Goal: Task Accomplishment & Management: Use online tool/utility

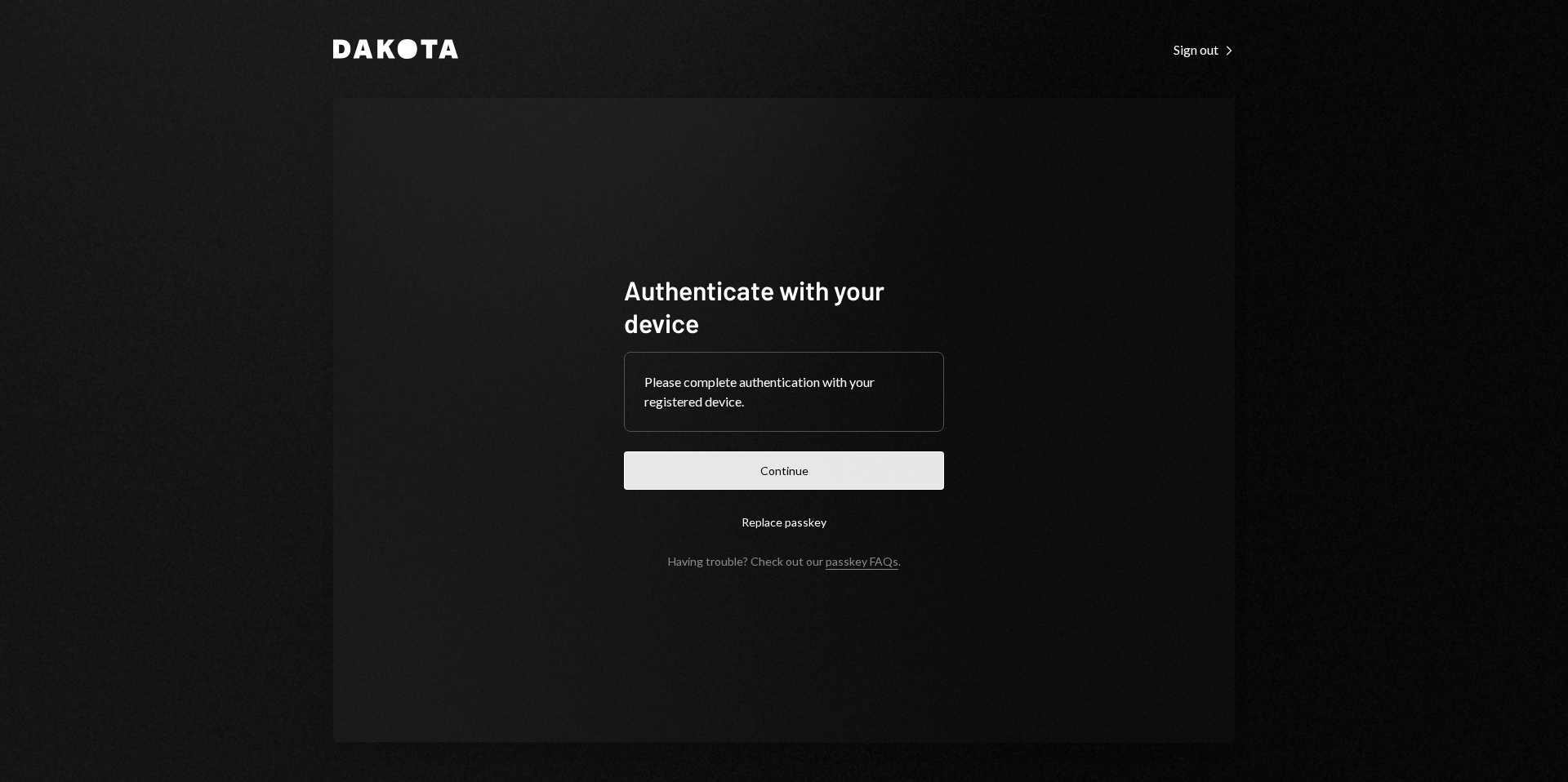
click at [798, 480] on button "Continue" at bounding box center [784, 470] width 320 height 38
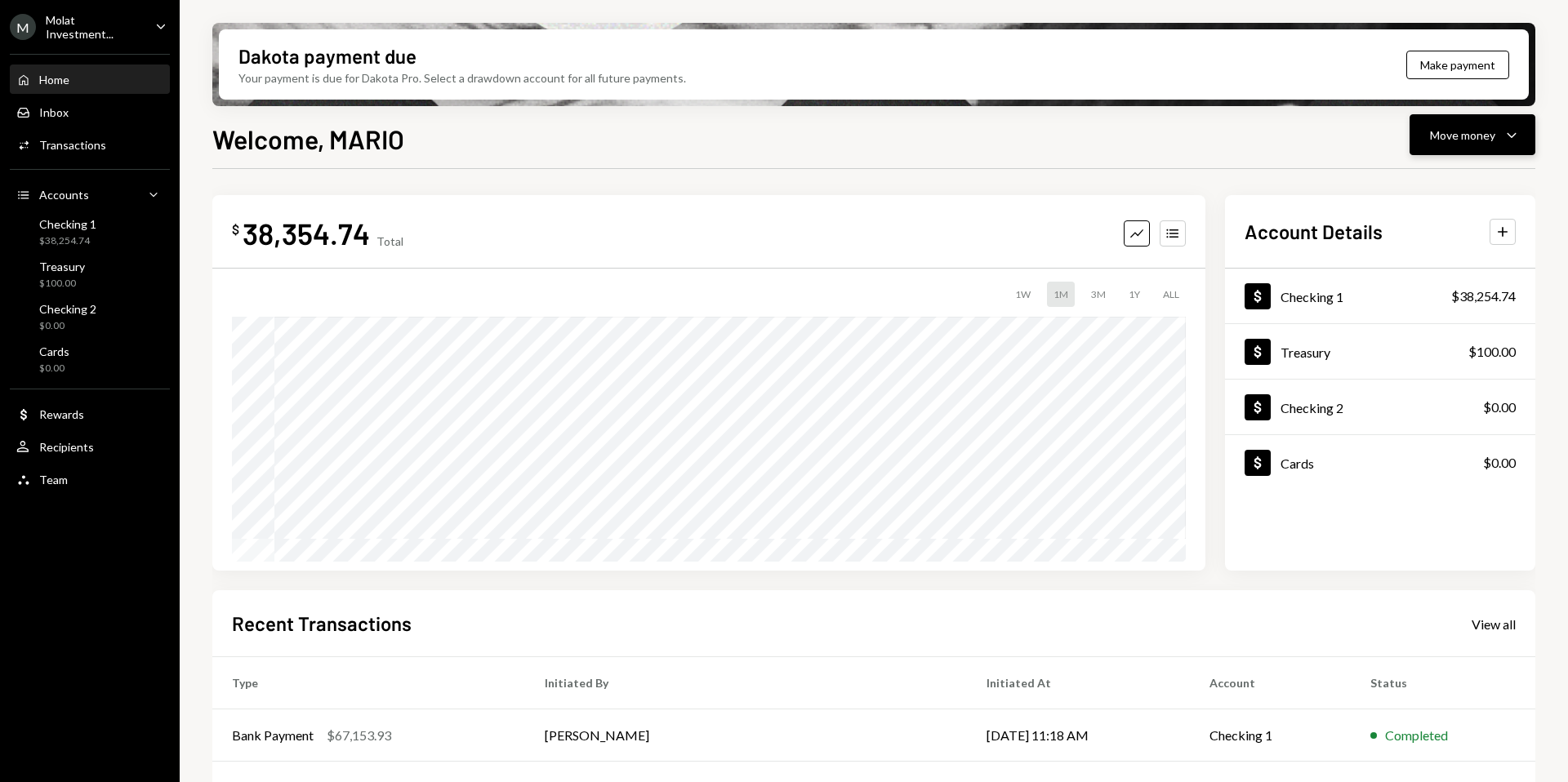
click at [1459, 140] on div "Move money" at bounding box center [1462, 135] width 65 height 17
click at [1436, 190] on div "Send" at bounding box center [1459, 184] width 119 height 17
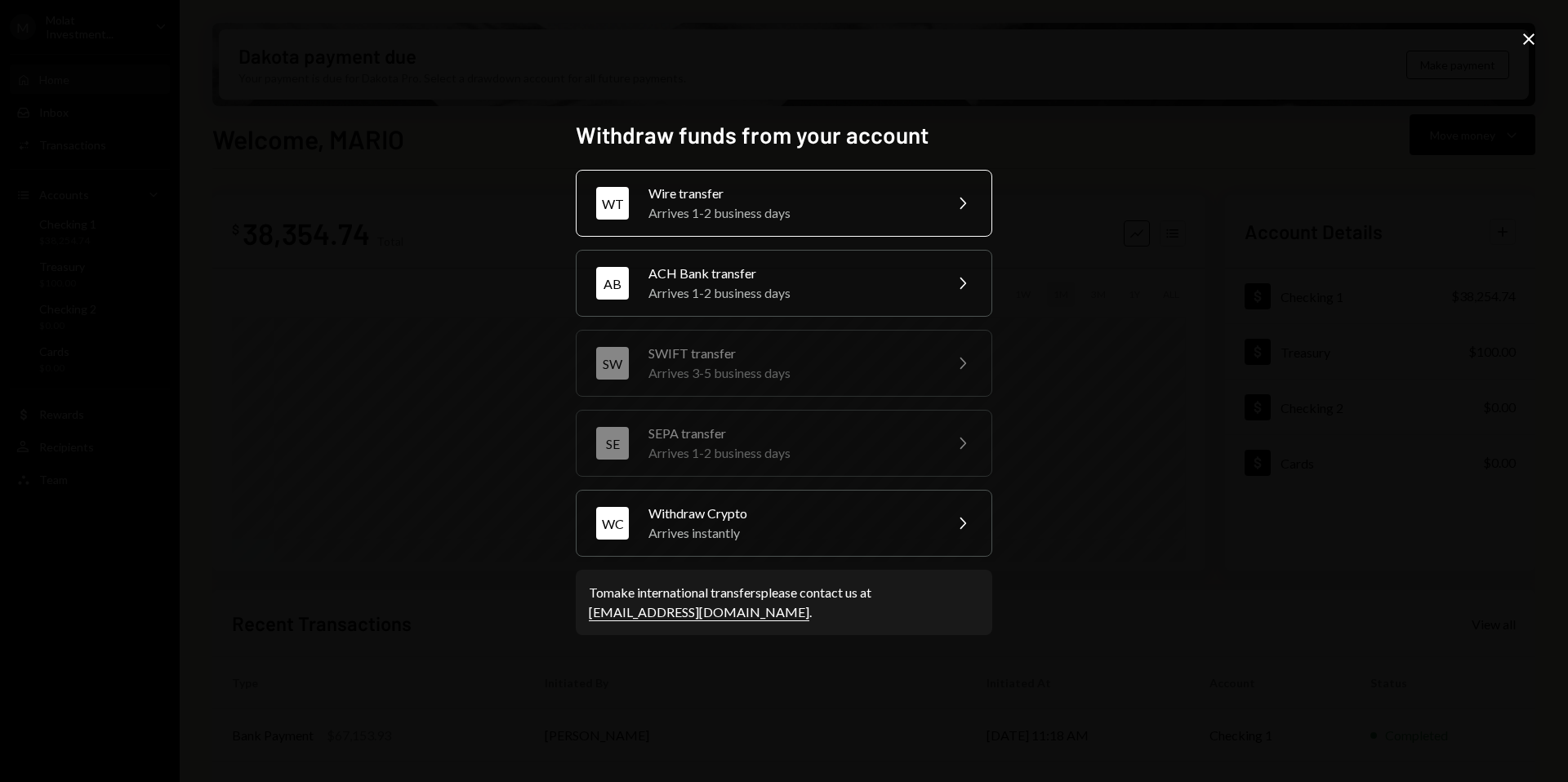
click at [751, 210] on div "Arrives 1-2 business days" at bounding box center [790, 213] width 284 height 20
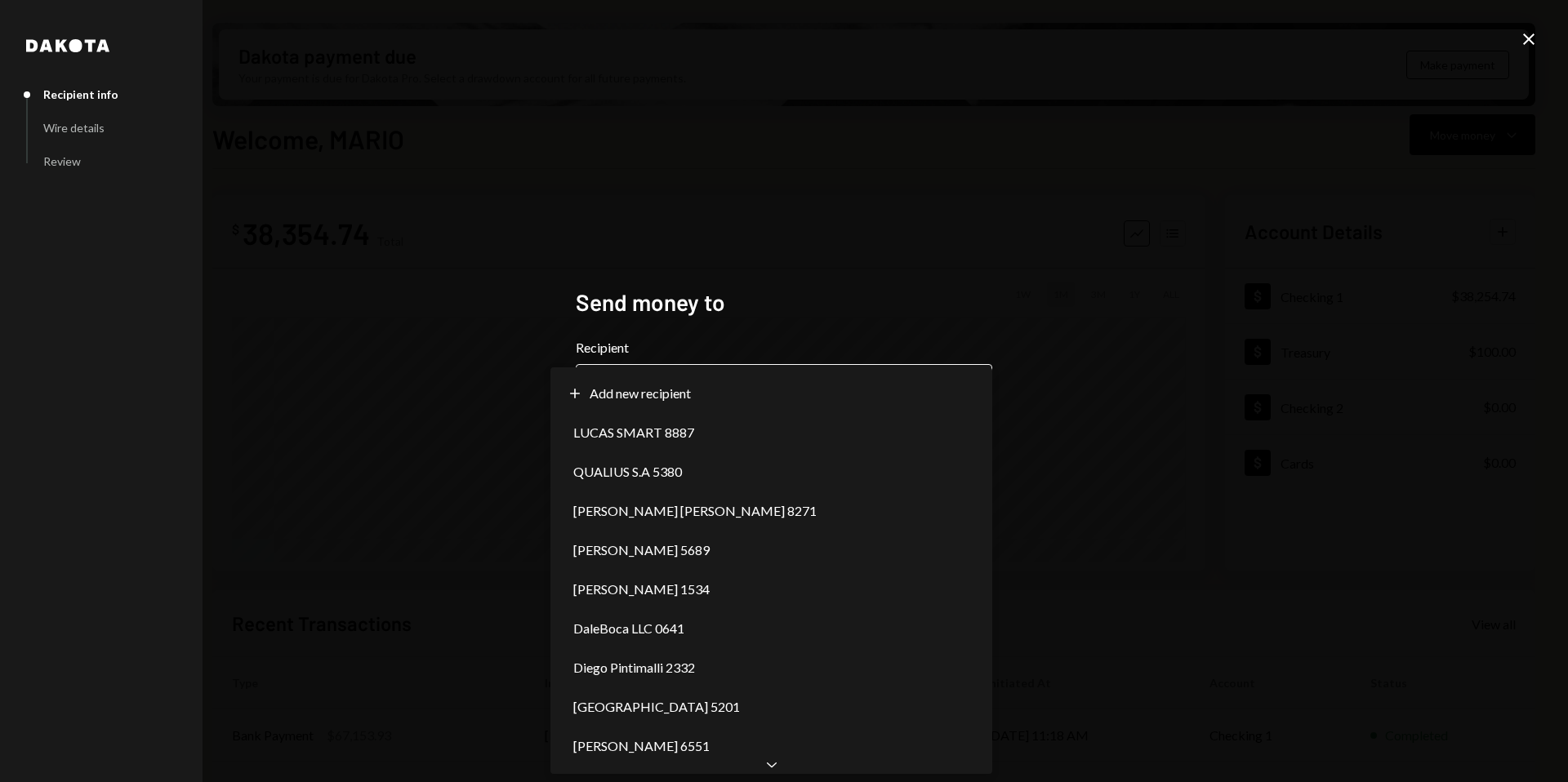
click at [660, 398] on body "M Molat Investment... Caret Down Home Home Inbox Inbox Activities Transactions …" at bounding box center [784, 391] width 1568 height 782
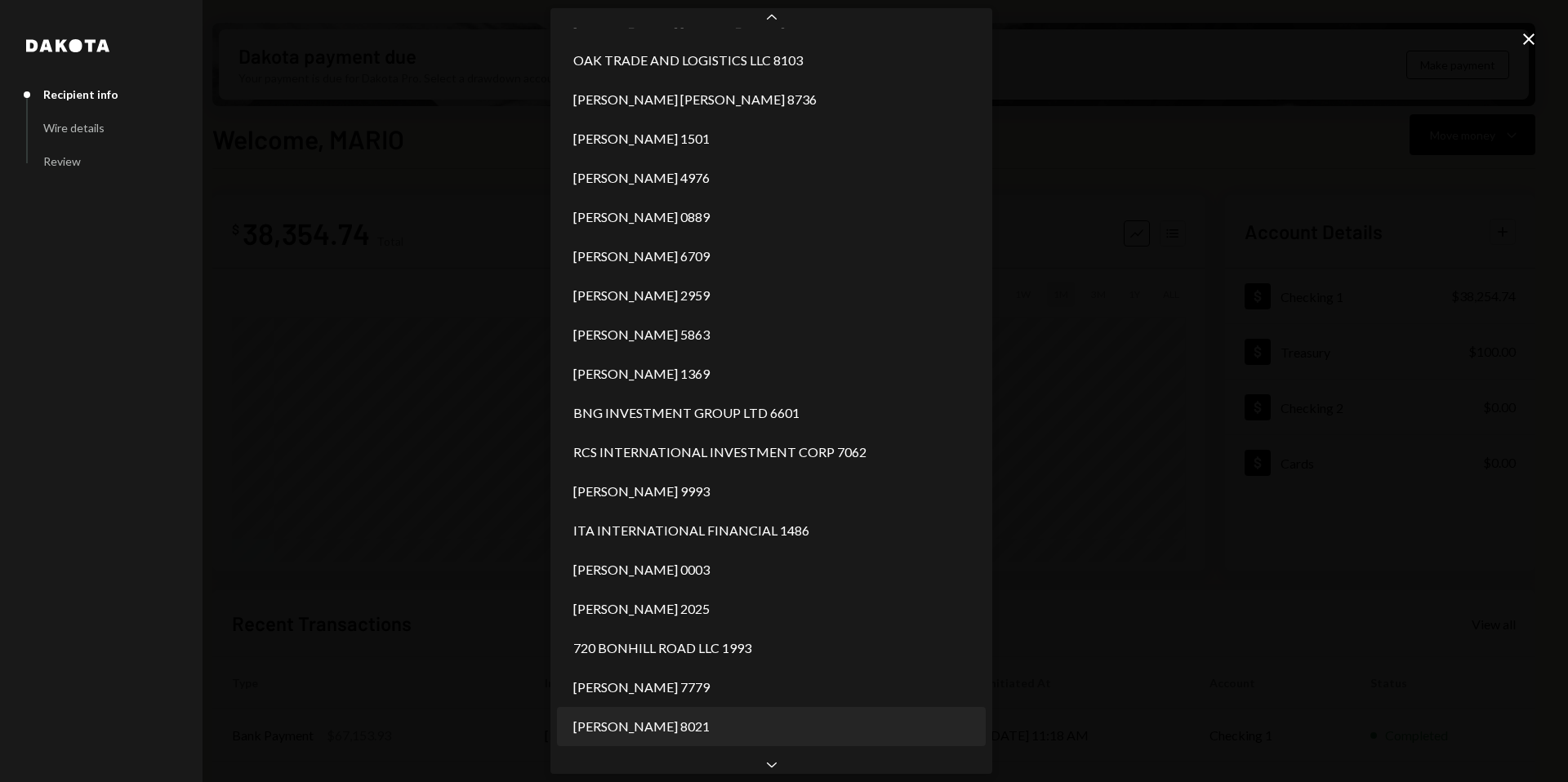
scroll to position [1600, 0]
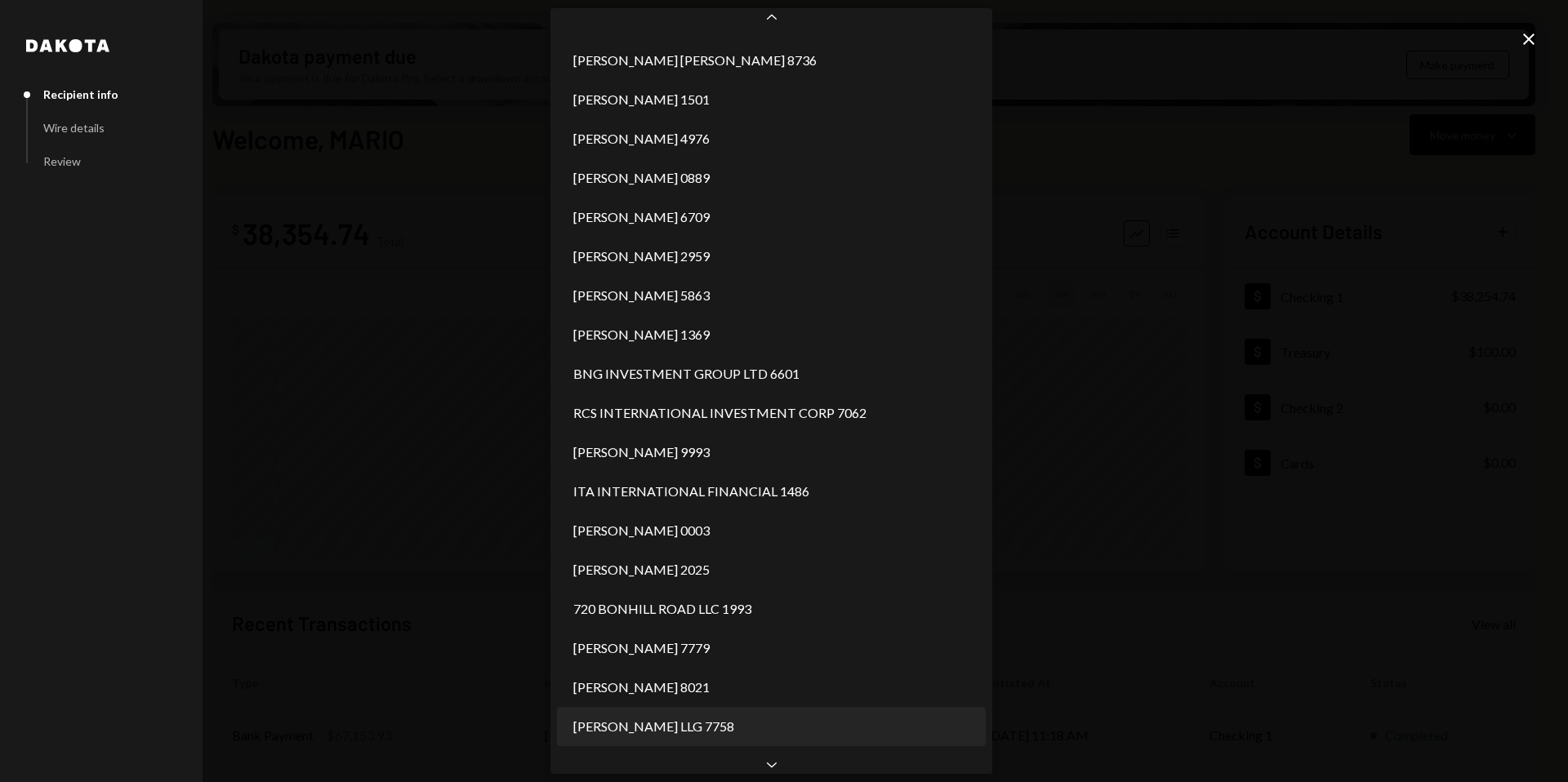
select select "**********"
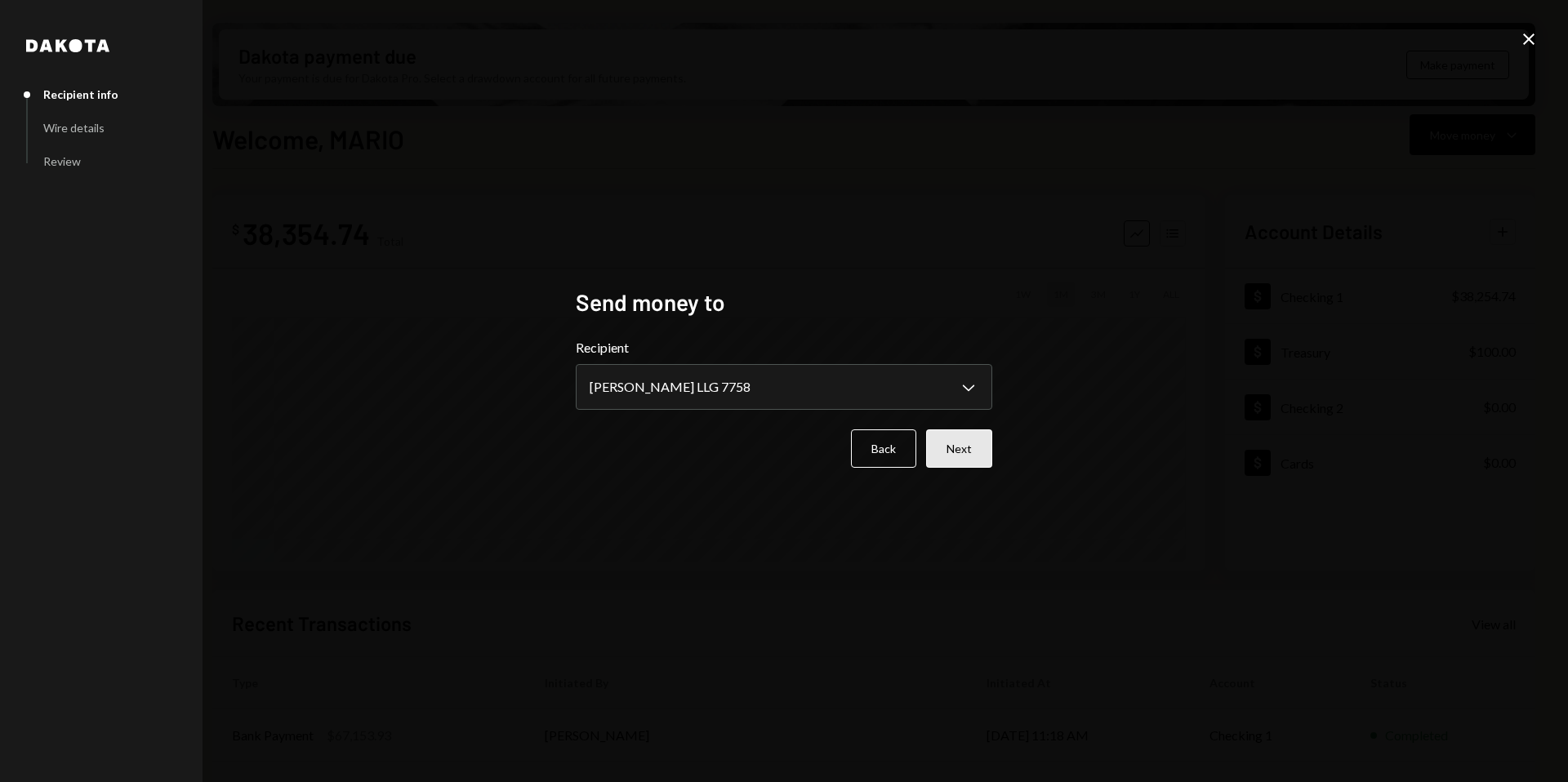
click at [954, 452] on button "Next" at bounding box center [958, 448] width 66 height 38
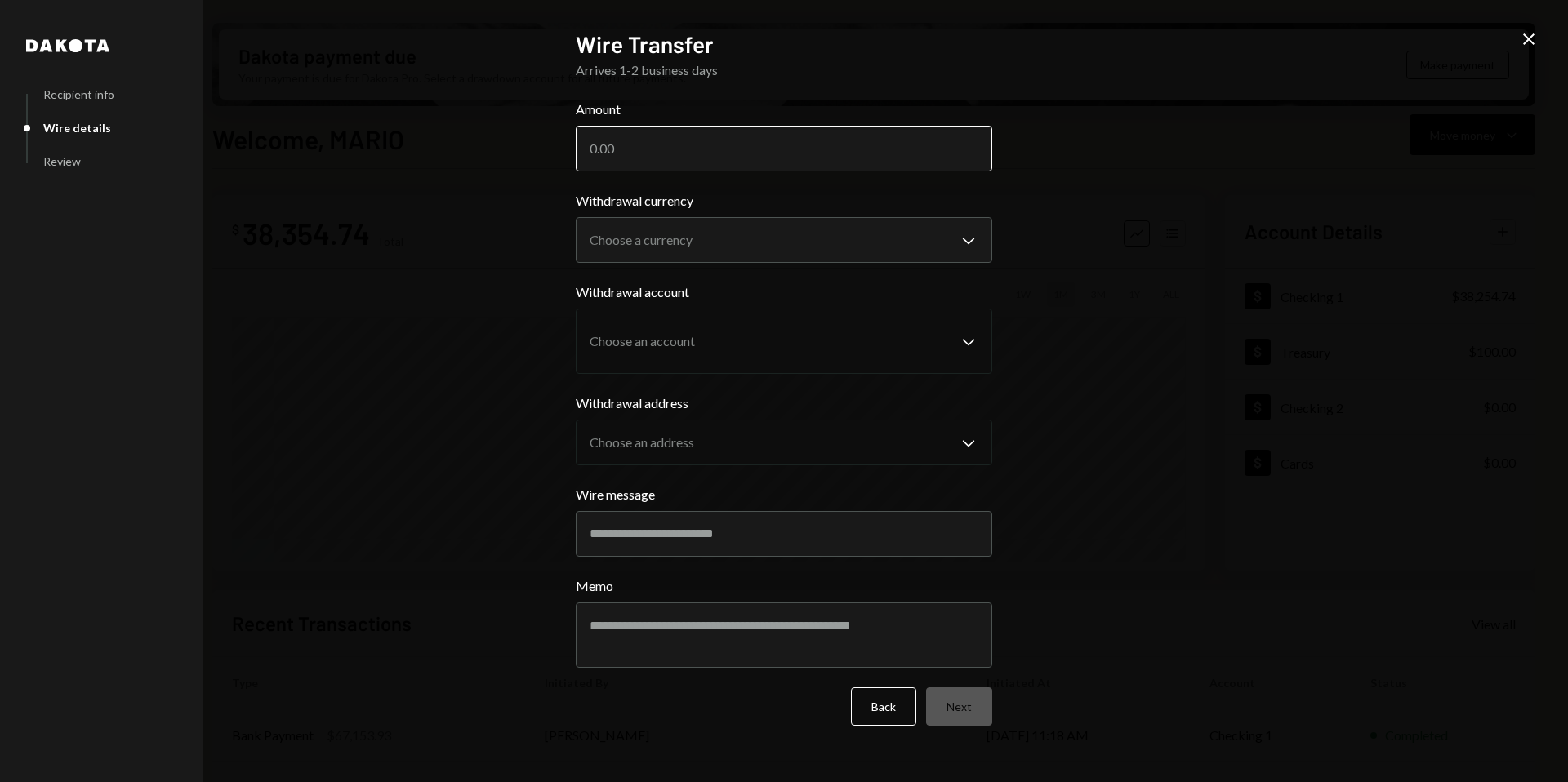
click at [651, 162] on input "Amount" at bounding box center [783, 148] width 416 height 45
type input "3475"
click at [675, 249] on body "M Molat Investment... Caret Down Home Home Inbox Inbox Activities Transactions …" at bounding box center [784, 391] width 1568 height 782
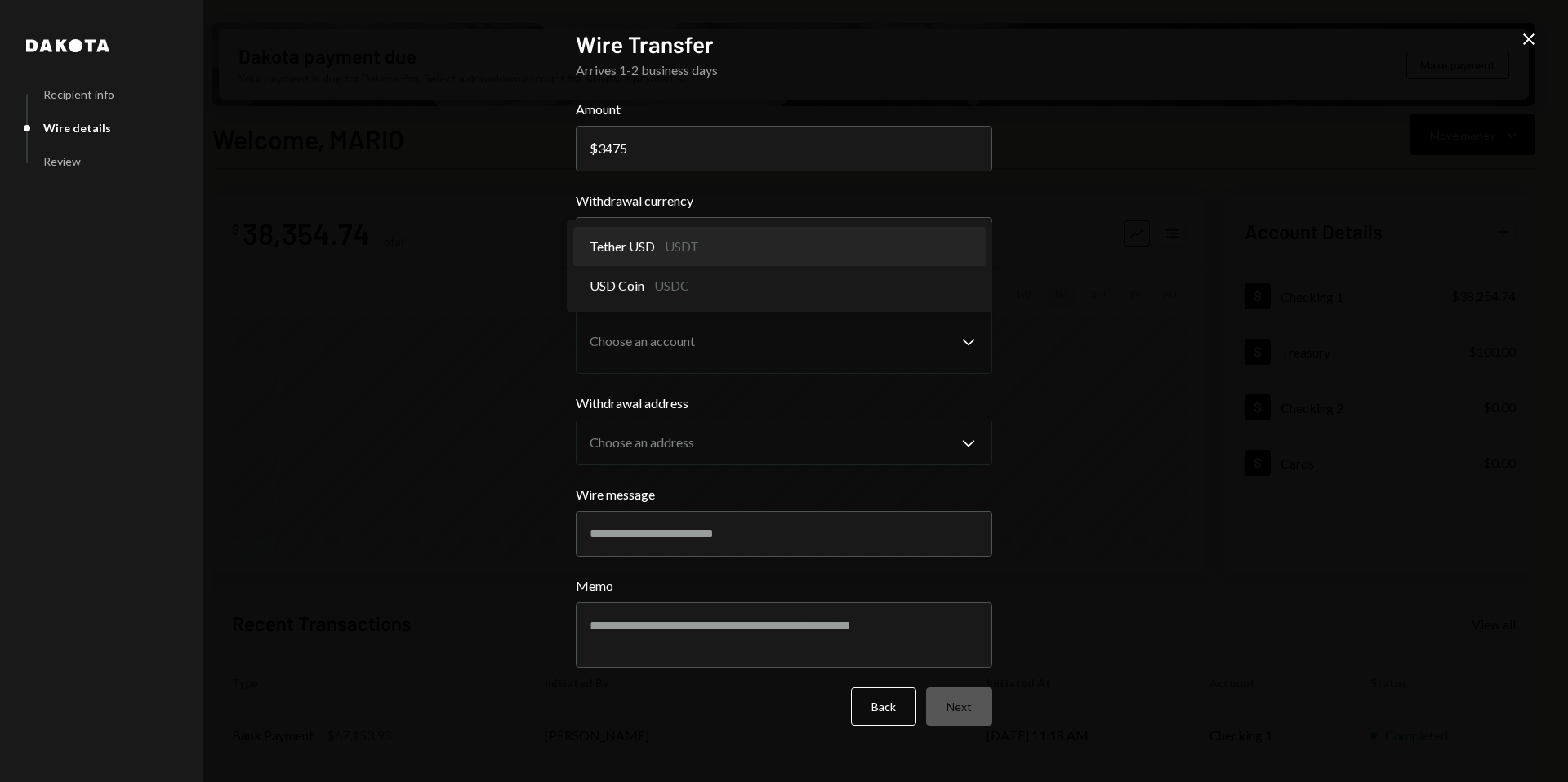
select select "****"
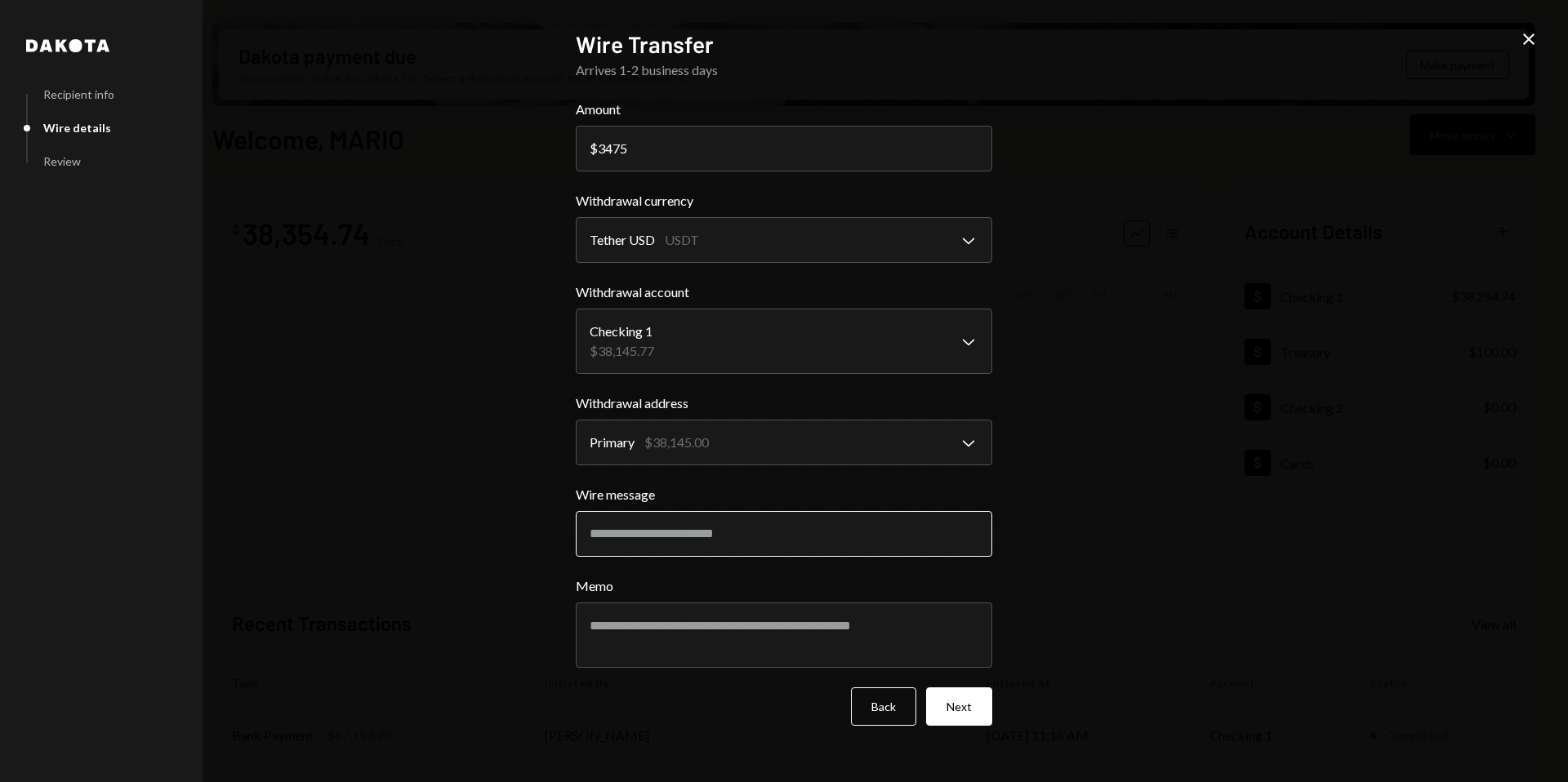
click at [716, 526] on input "Wire message" at bounding box center [783, 533] width 416 height 45
click at [682, 538] on input "Wire message" at bounding box center [783, 533] width 416 height 45
type input "**********"
click at [599, 141] on input "3475" at bounding box center [783, 148] width 416 height 45
click at [605, 144] on input "3475" at bounding box center [783, 148] width 416 height 45
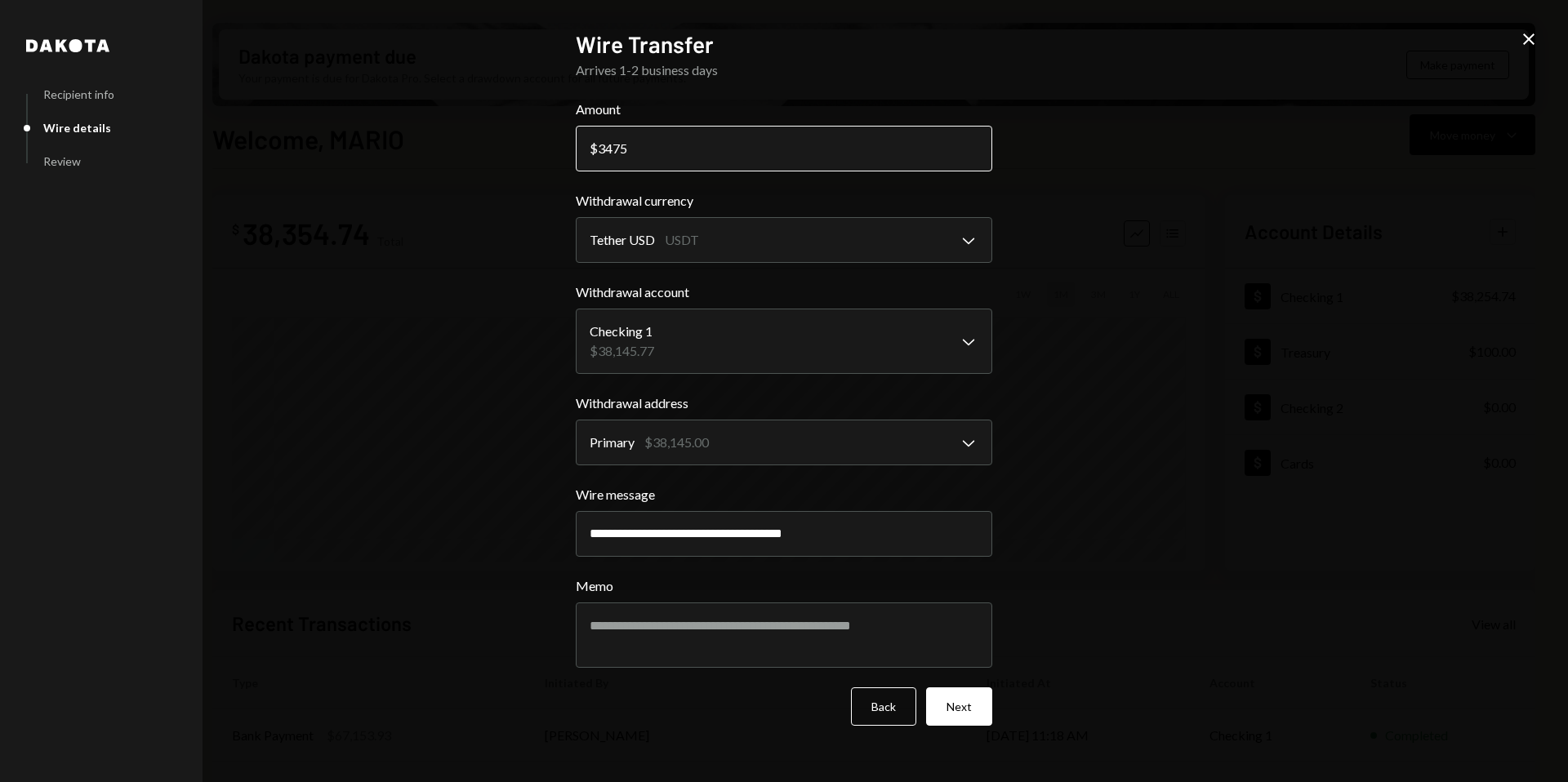
click at [651, 146] on input "3475" at bounding box center [783, 148] width 416 height 45
click at [1057, 545] on div "**********" at bounding box center [784, 391] width 1568 height 782
click at [958, 714] on button "Next" at bounding box center [958, 706] width 66 height 38
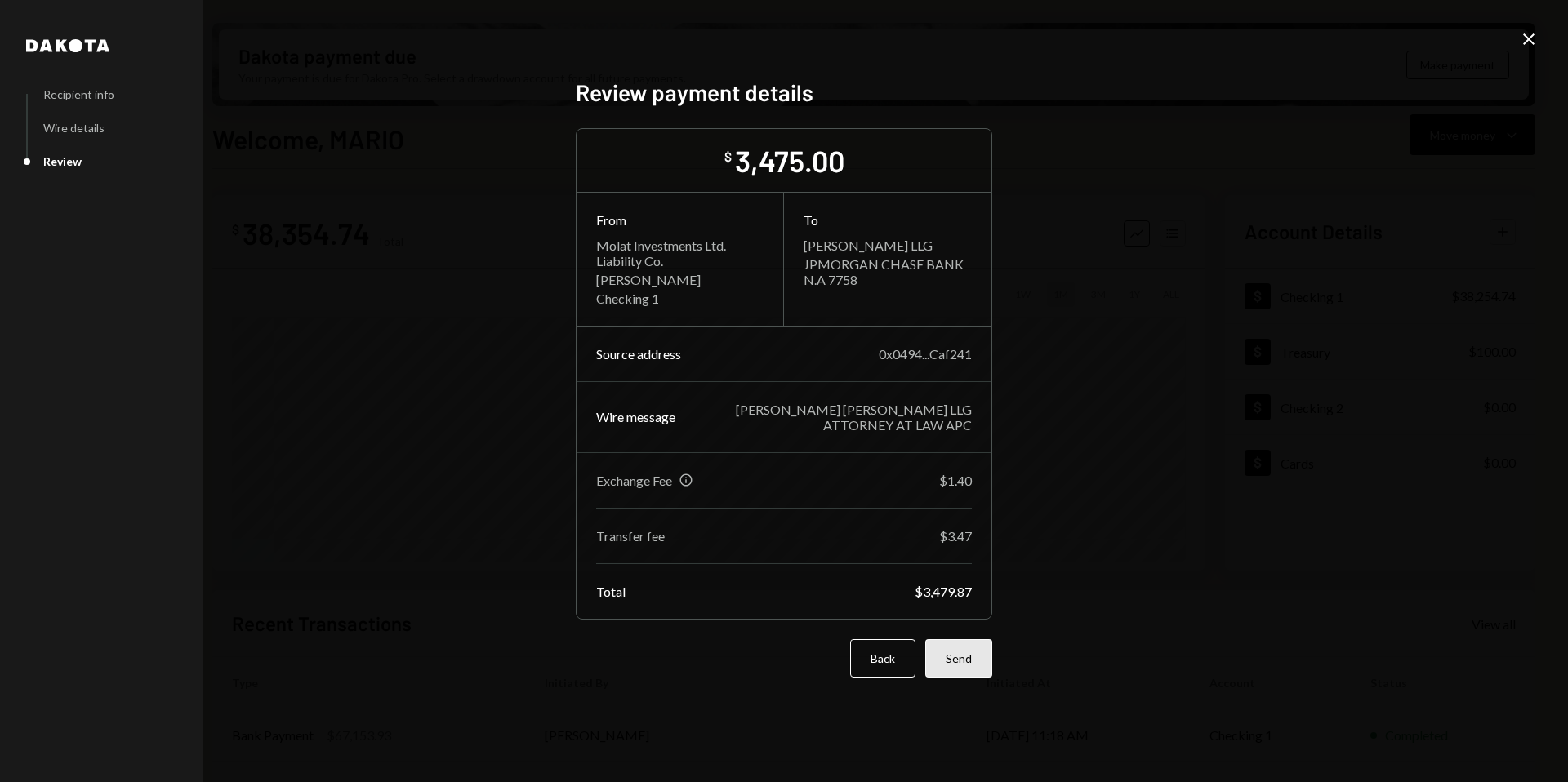
click at [978, 651] on button "Send" at bounding box center [958, 658] width 67 height 38
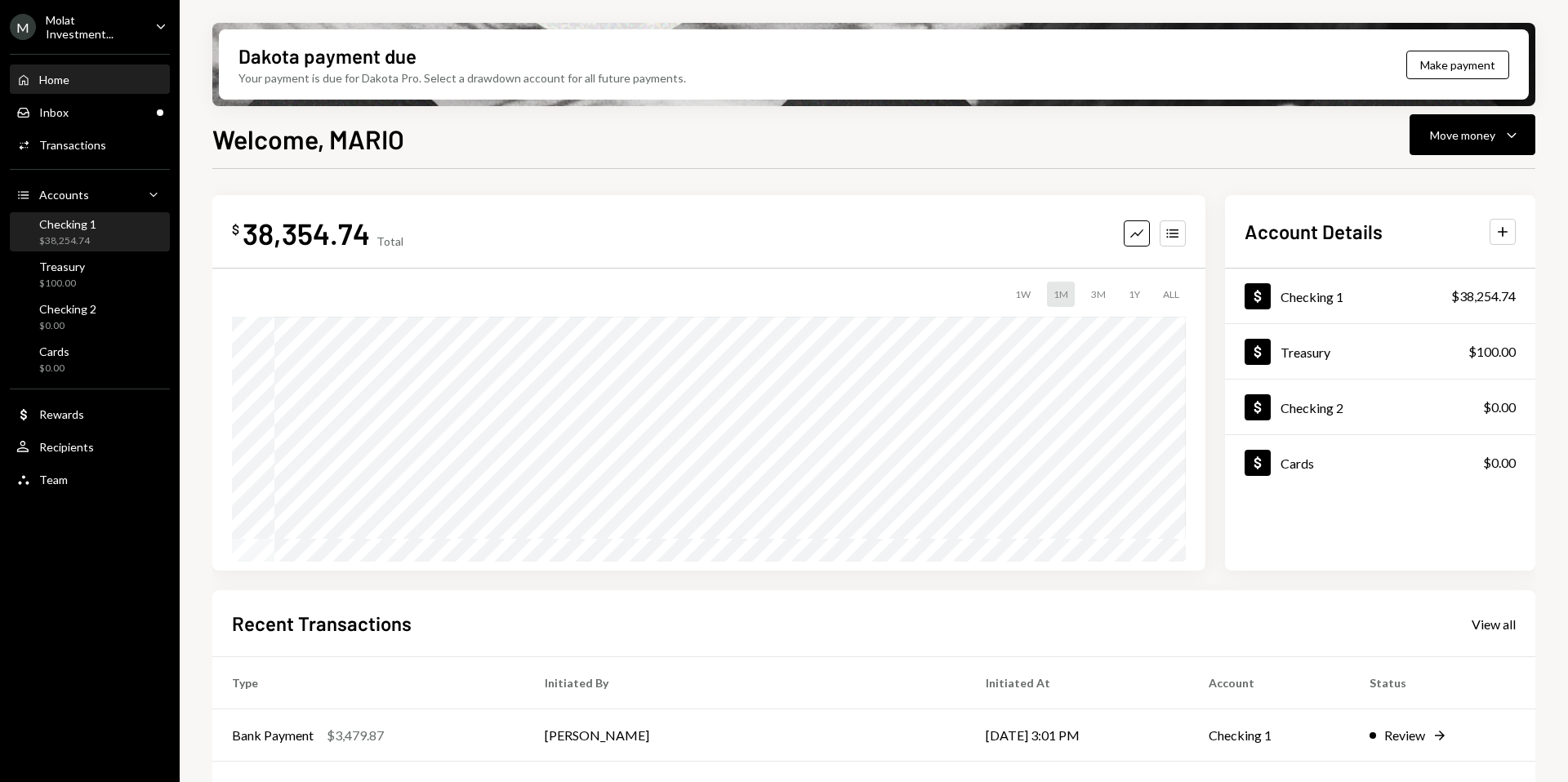
click at [85, 243] on div "$38,254.74" at bounding box center [68, 241] width 57 height 14
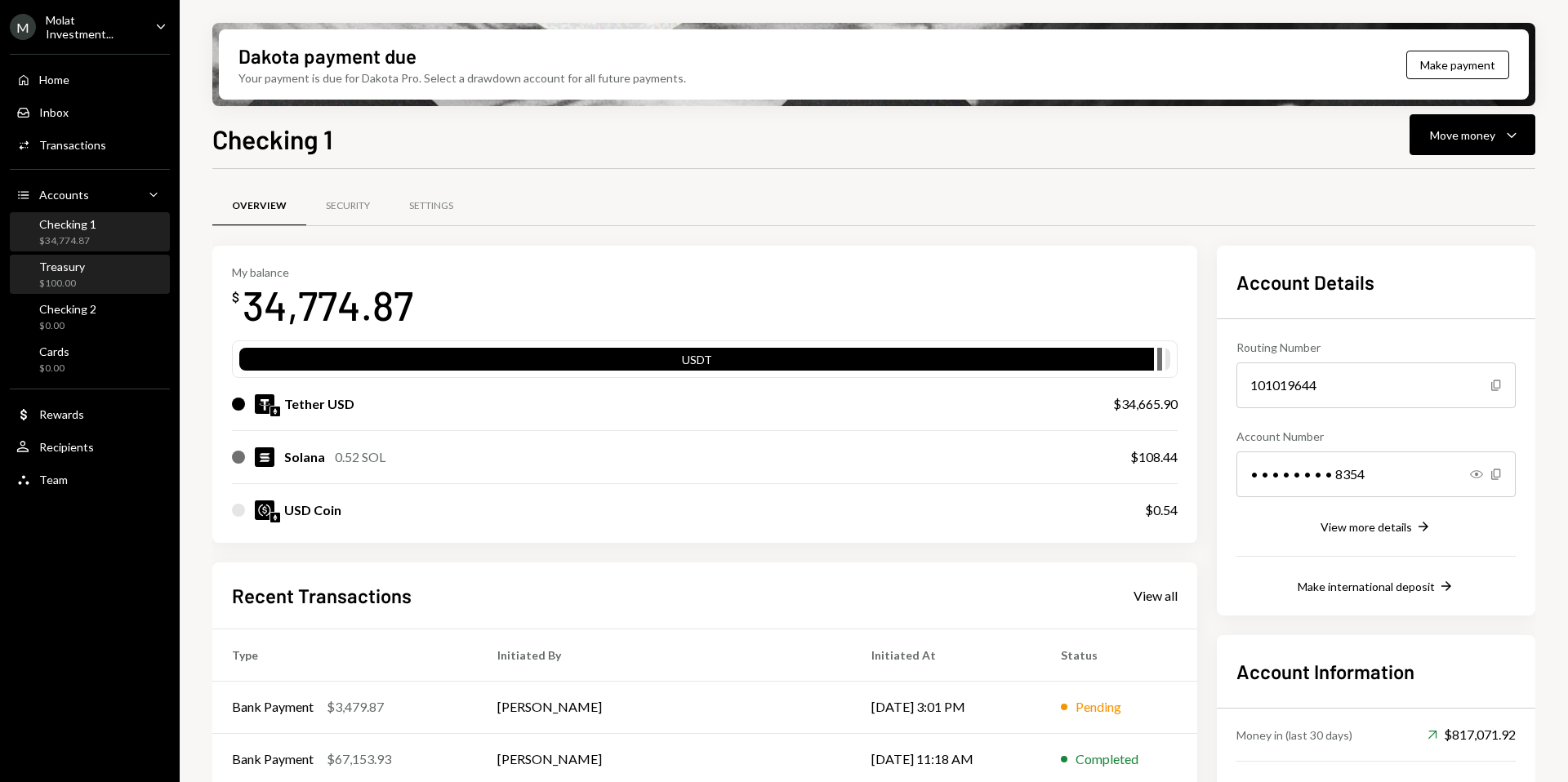
click at [73, 255] on link "Treasury $100.00" at bounding box center [89, 274] width 160 height 39
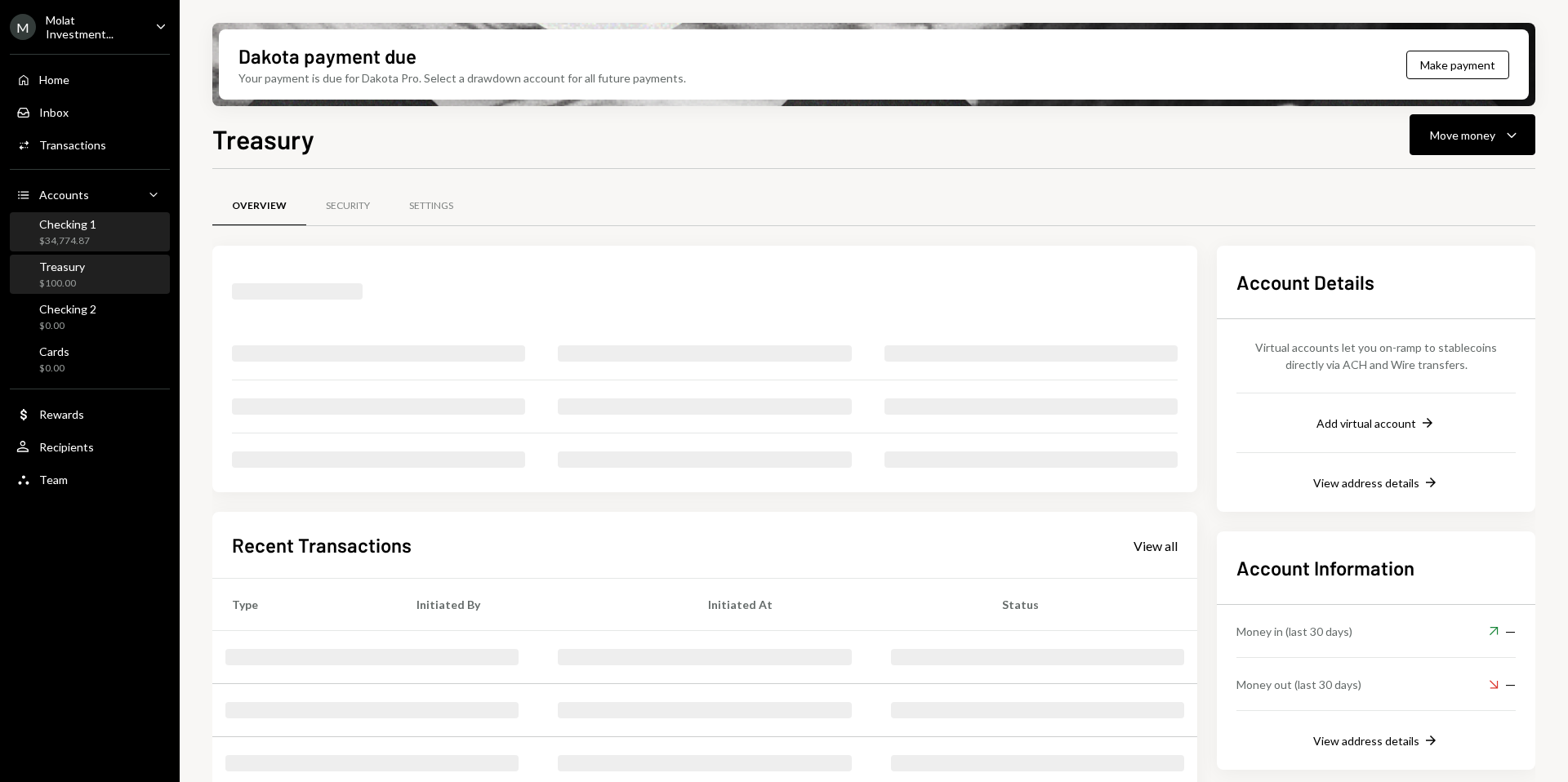
click at [73, 234] on div "$34,774.87" at bounding box center [68, 241] width 57 height 14
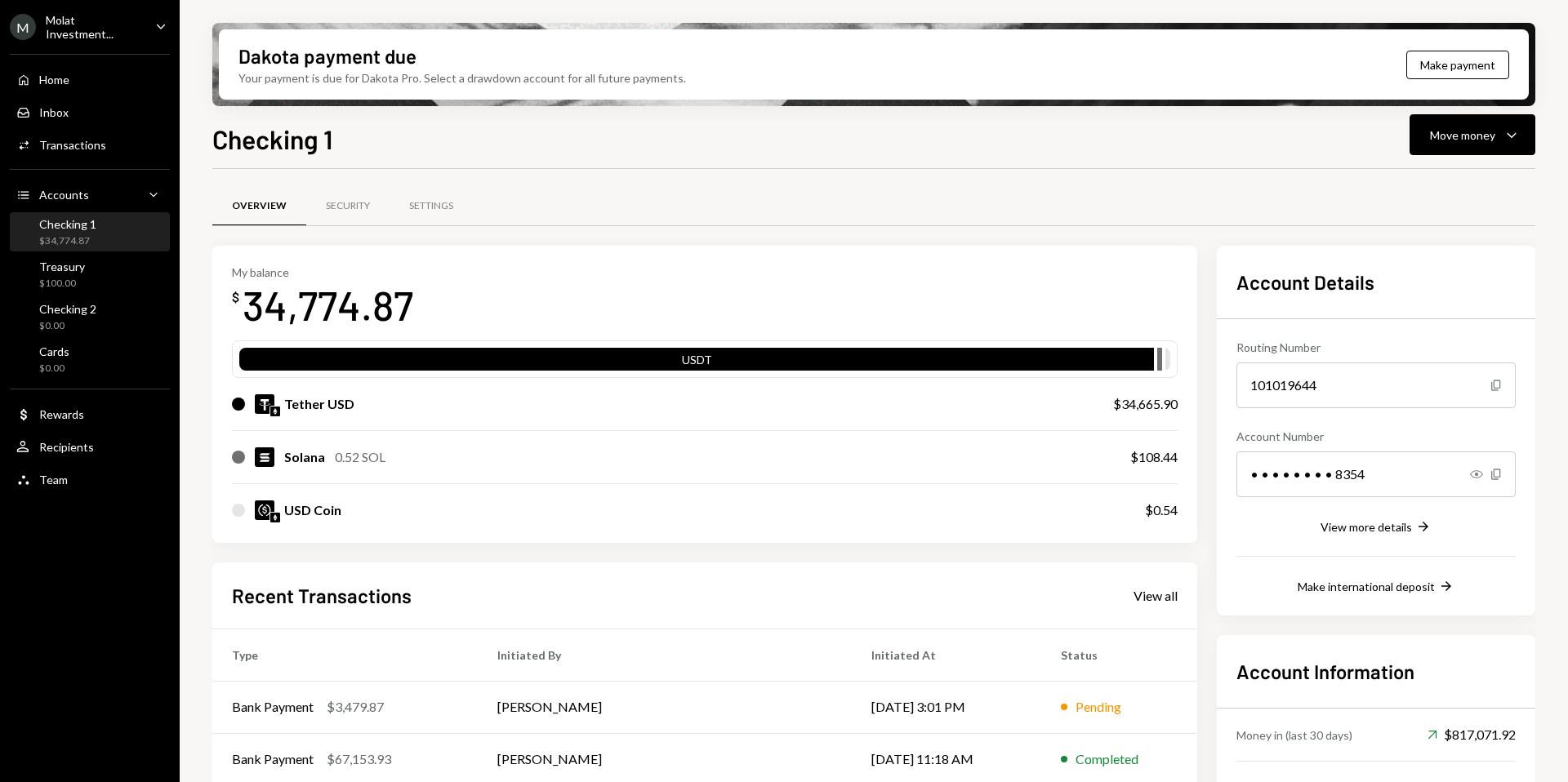
click at [109, 26] on div "Molat Investment..." at bounding box center [93, 26] width 97 height 27
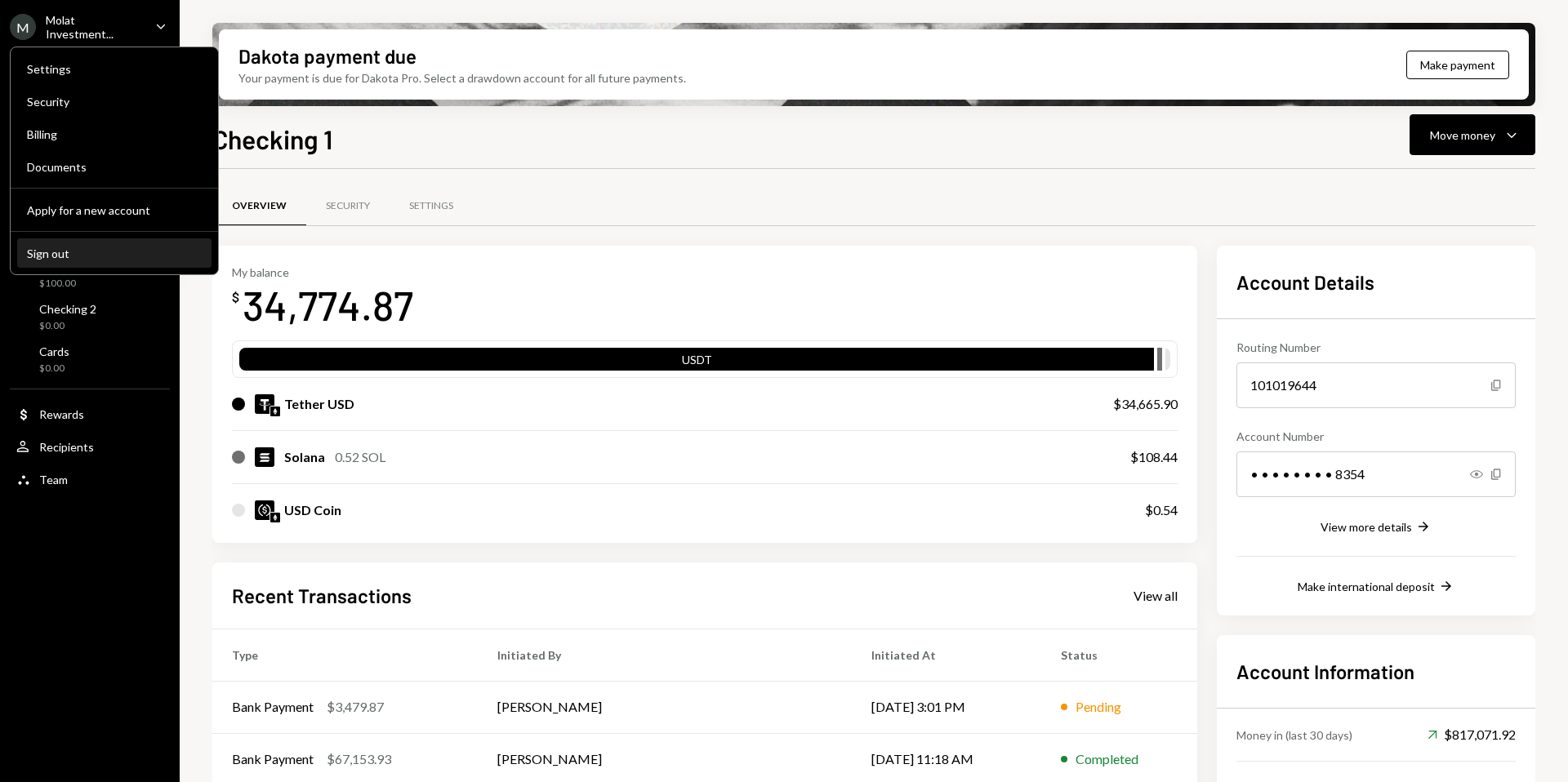
click at [69, 256] on div "Sign out" at bounding box center [115, 253] width 174 height 14
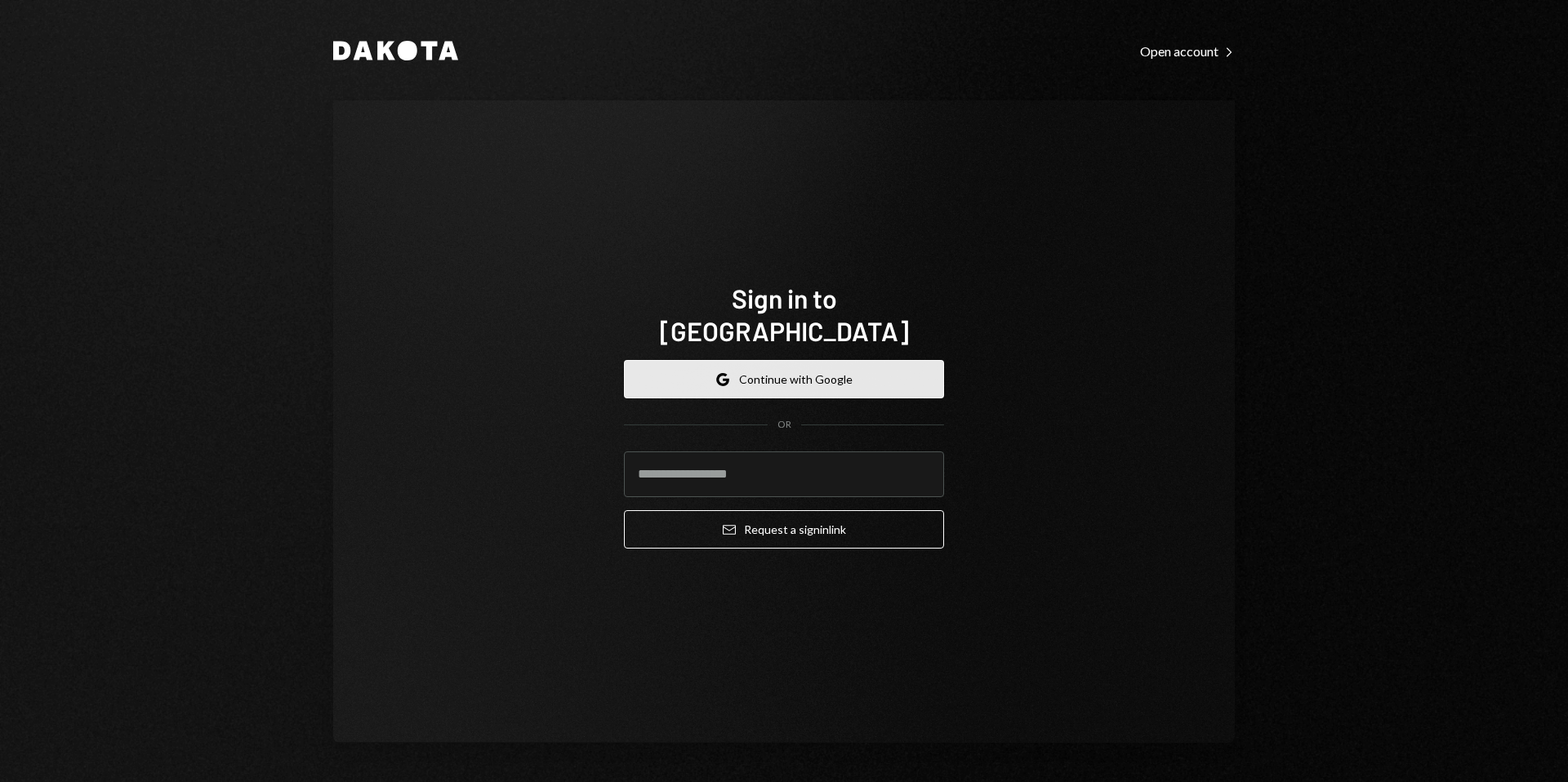
click at [794, 360] on button "Google Continue with Google" at bounding box center [784, 379] width 320 height 38
